Goal: Check status

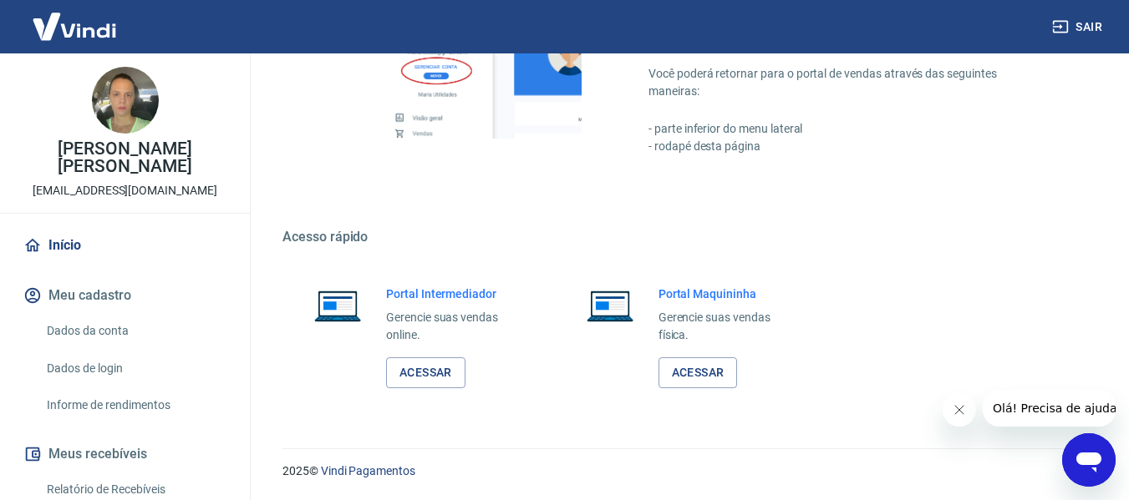
scroll to position [389, 0]
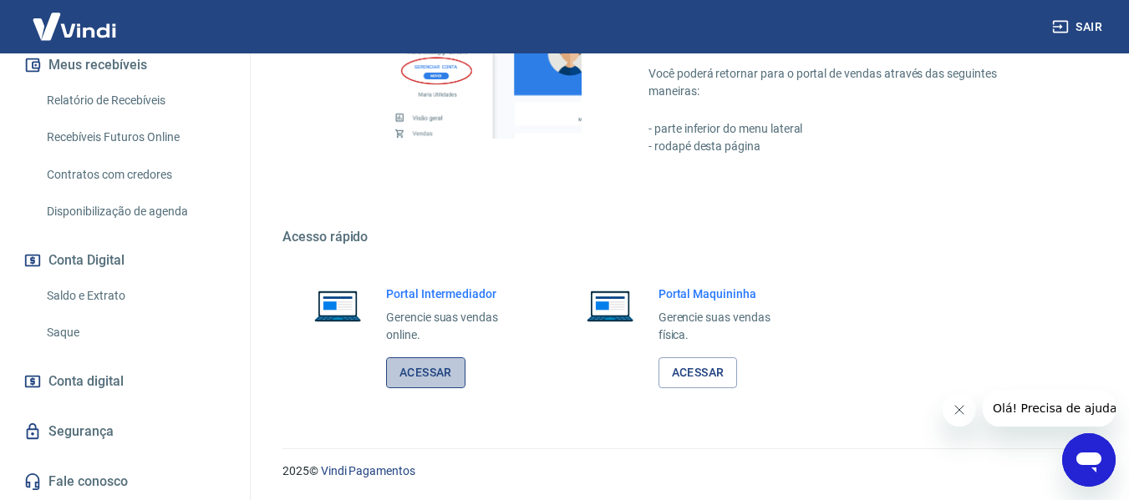
click at [409, 383] on link "Acessar" at bounding box center [425, 373] width 79 height 31
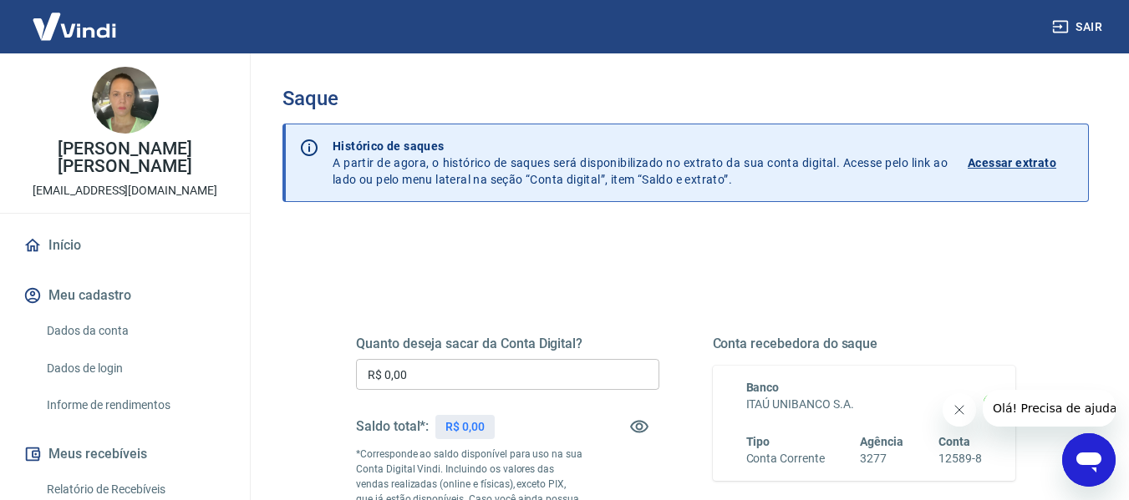
click at [1020, 165] on p "Acessar extrato" at bounding box center [1012, 163] width 89 height 17
